Goal: Transaction & Acquisition: Purchase product/service

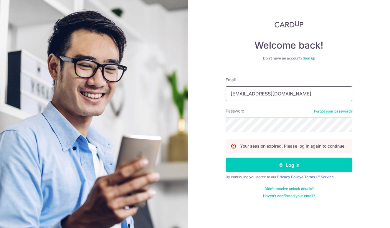
type input "tiara0294@gmail.com"
click at [289, 165] on button "Log in" at bounding box center [289, 165] width 127 height 15
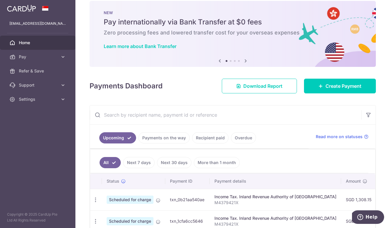
scroll to position [9, 0]
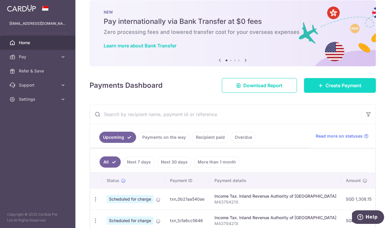
click at [340, 85] on span "Create Payment" at bounding box center [344, 85] width 36 height 7
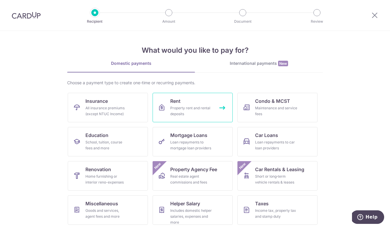
click at [178, 111] on div "Property rent and rental deposits" at bounding box center [191, 111] width 42 height 12
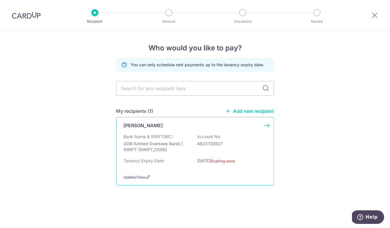
click at [183, 142] on p "UOB (United Overseas Bank) | SWIFT: [SWIFT_CODE]" at bounding box center [157, 147] width 66 height 12
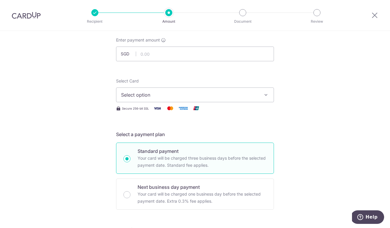
scroll to position [43, 0]
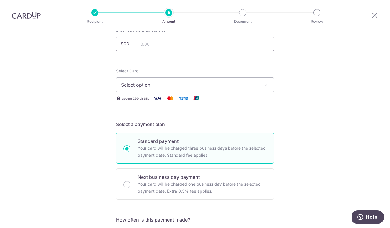
click at [196, 48] on input "text" at bounding box center [195, 44] width 158 height 15
type input "5,300.00"
click at [199, 83] on span "Select option" at bounding box center [189, 84] width 137 height 7
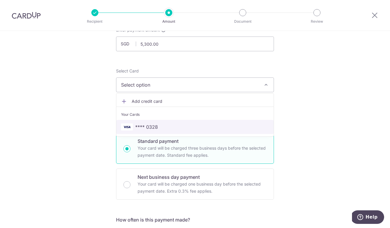
click at [179, 128] on span "**** 0328" at bounding box center [195, 127] width 148 height 7
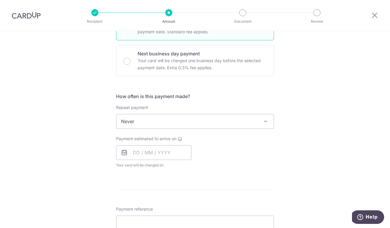
scroll to position [220, 0]
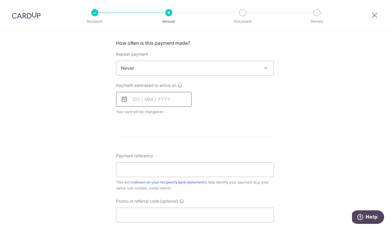
click at [165, 102] on input "text" at bounding box center [154, 99] width 76 height 15
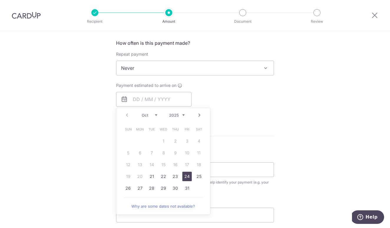
click at [188, 176] on link "24" at bounding box center [187, 176] width 9 height 9
type input "[DATE]"
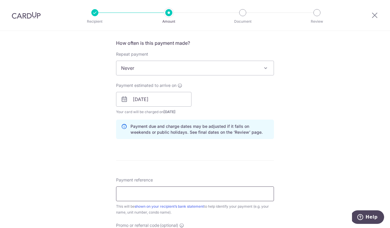
click at [188, 197] on input "Payment reference" at bounding box center [195, 194] width 158 height 15
click at [161, 195] on input "ARTRA0705 OCT25" at bounding box center [195, 194] width 158 height 15
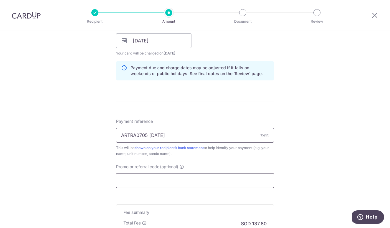
scroll to position [280, 0]
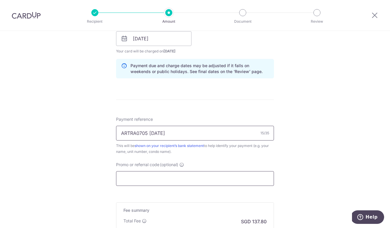
type input "ARTRA0705 NOV25"
click at [173, 183] on input "Promo or referral code (optional)" at bounding box center [195, 178] width 158 height 15
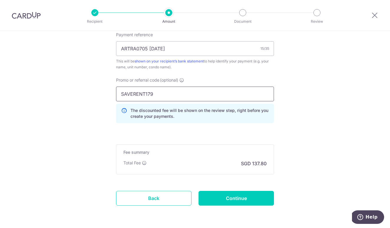
scroll to position [366, 0]
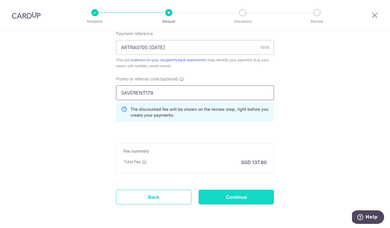
type input "SAVERENT179"
click at [244, 195] on input "Continue" at bounding box center [237, 197] width 76 height 15
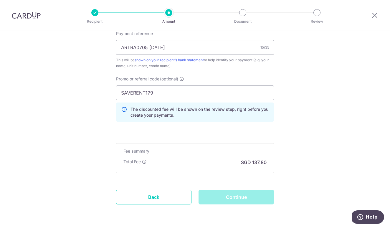
click at [259, 190] on div "Continue" at bounding box center [236, 197] width 83 height 15
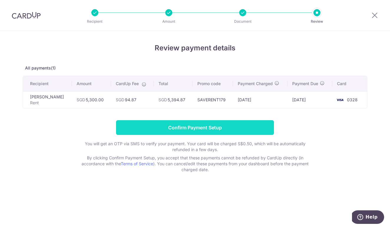
click at [216, 122] on input "Confirm Payment Setup" at bounding box center [195, 127] width 158 height 15
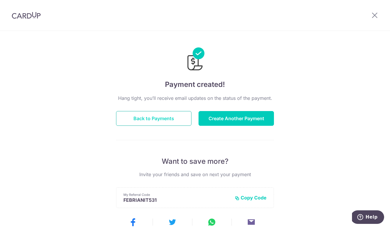
click at [175, 123] on button "Back to Payments" at bounding box center [154, 118] width 76 height 15
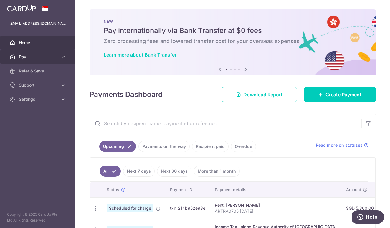
click at [48, 54] on span "Pay" at bounding box center [38, 57] width 39 height 6
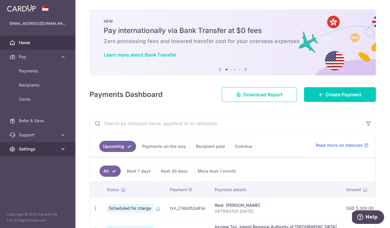
click at [41, 150] on span "Settings" at bounding box center [38, 149] width 39 height 6
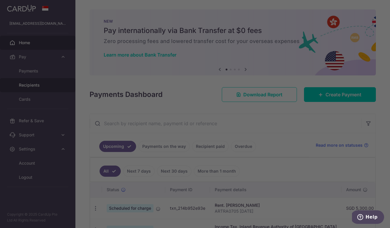
click at [47, 84] on div at bounding box center [197, 115] width 394 height 231
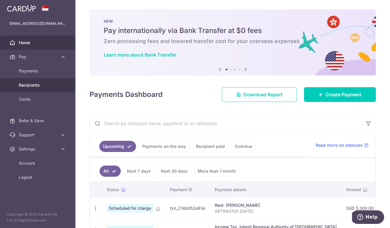
click at [19, 86] on span "Recipients" at bounding box center [38, 85] width 39 height 6
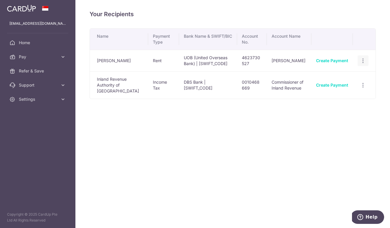
click at [364, 62] on icon "button" at bounding box center [363, 61] width 6 height 6
click at [351, 78] on span "View/Edit" at bounding box center [344, 76] width 40 height 7
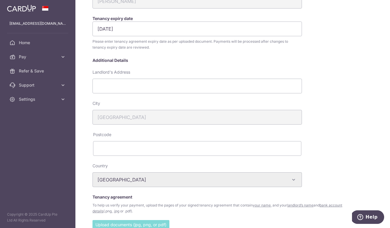
scroll to position [109, 0]
click at [149, 32] on input "31/10/2025" at bounding box center [198, 29] width 210 height 15
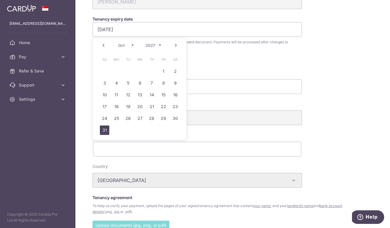
click at [104, 132] on link "31" at bounding box center [104, 130] width 9 height 9
type input "31/10/2027"
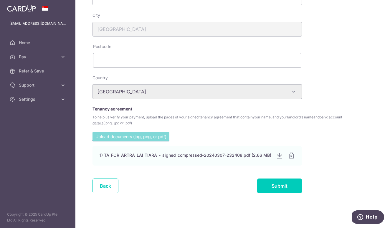
scroll to position [199, 0]
click at [165, 135] on input "file" at bounding box center [131, 136] width 77 height 9
click at [155, 134] on input "file" at bounding box center [131, 136] width 77 height 9
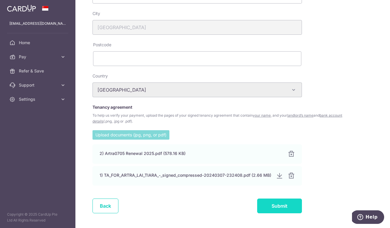
click at [283, 210] on input "Submit" at bounding box center [279, 206] width 45 height 15
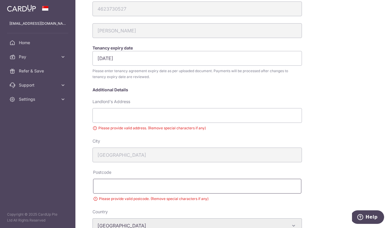
scroll to position [86, 0]
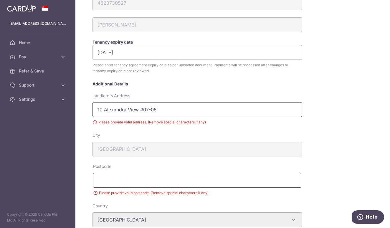
type input "10 Alexandra View #07-05"
click at [168, 177] on input "text" at bounding box center [197, 180] width 209 height 15
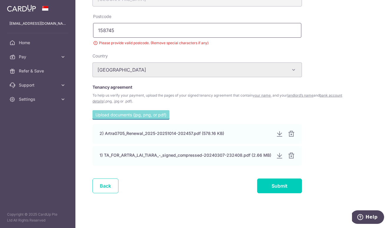
scroll to position [238, 0]
type input "158745"
click at [262, 183] on input "Submit" at bounding box center [279, 186] width 45 height 15
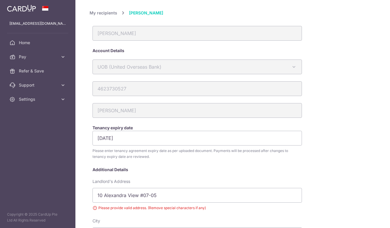
scroll to position [178, 0]
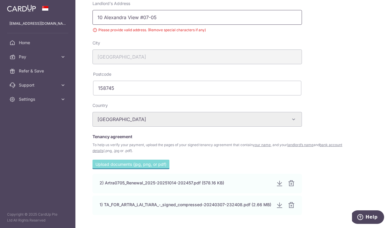
type input "10 Alexandra View 07-05"
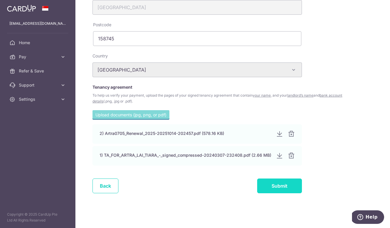
scroll to position [229, 0]
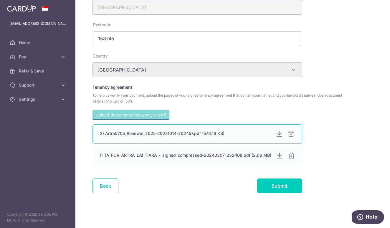
scroll to position [229, 0]
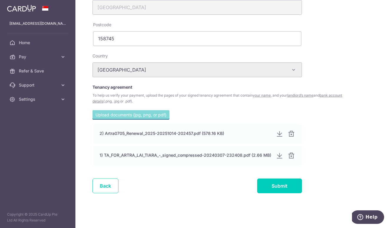
type input "10 Alexandra View 0705"
click at [293, 194] on div "Back Submit" at bounding box center [198, 190] width 216 height 22
click at [294, 188] on input "Submit" at bounding box center [279, 186] width 45 height 15
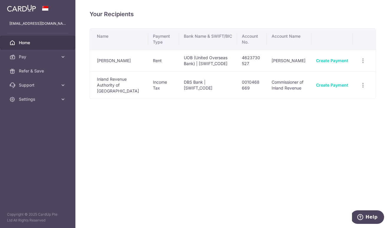
click at [44, 42] on span "Home" at bounding box center [38, 43] width 39 height 6
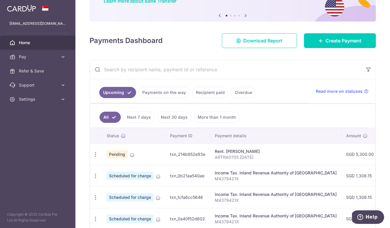
scroll to position [62, 0]
